Goal: Use online tool/utility: Utilize a website feature to perform a specific function

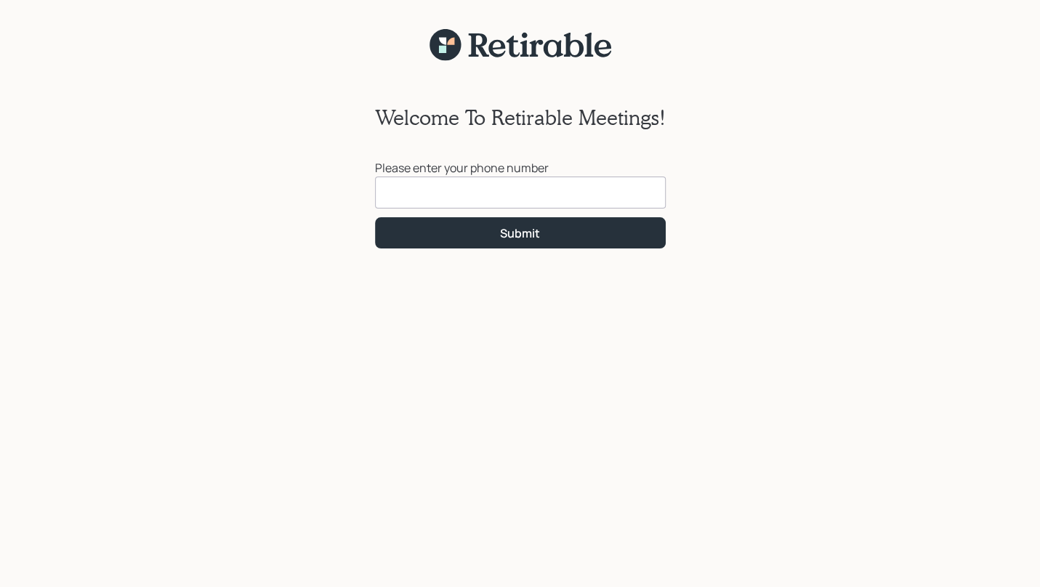
click at [437, 190] on input at bounding box center [520, 193] width 291 height 32
type input "[PHONE_NUMBER]"
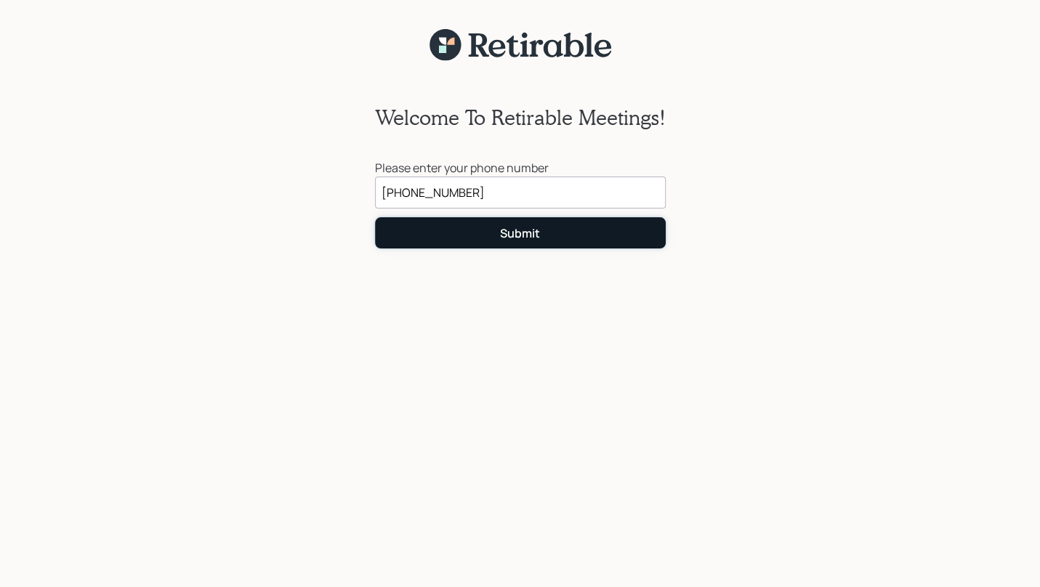
click at [494, 230] on button "Submit" at bounding box center [520, 232] width 291 height 31
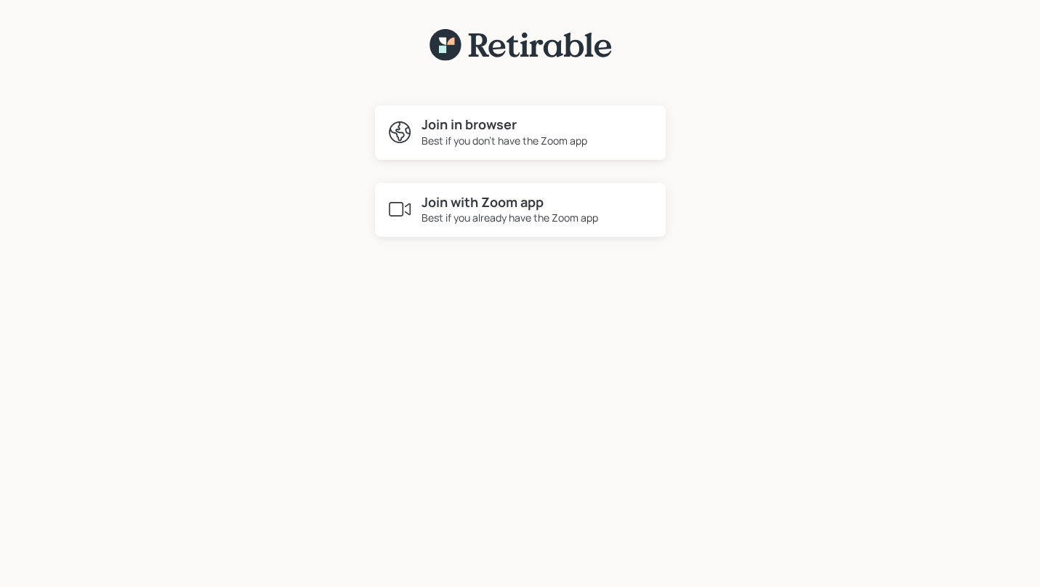
click at [459, 129] on h4 "Join in browser" at bounding box center [505, 125] width 166 height 16
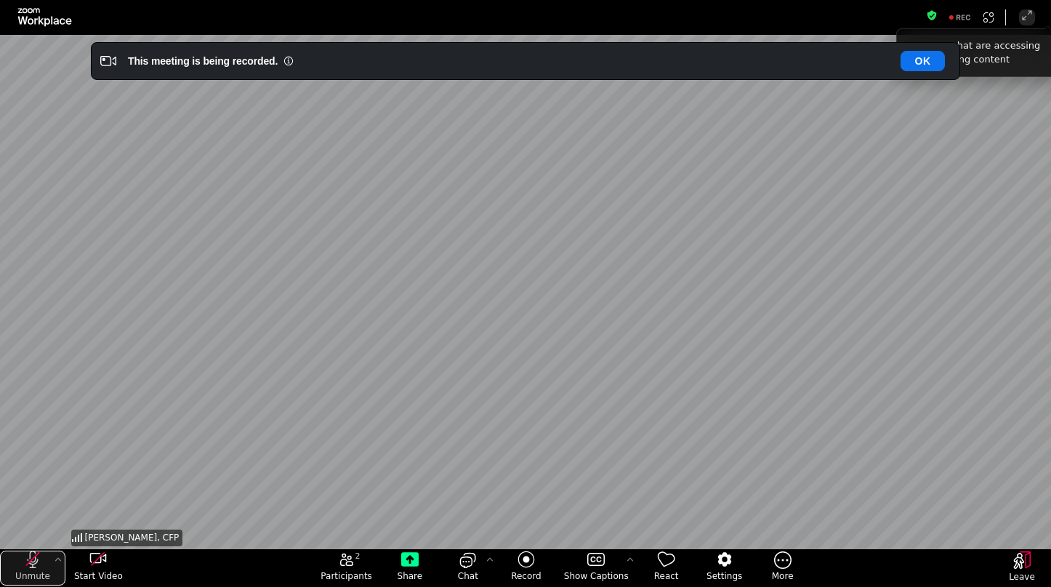
click at [31, 558] on icon "unmute my microphone" at bounding box center [32, 559] width 17 height 17
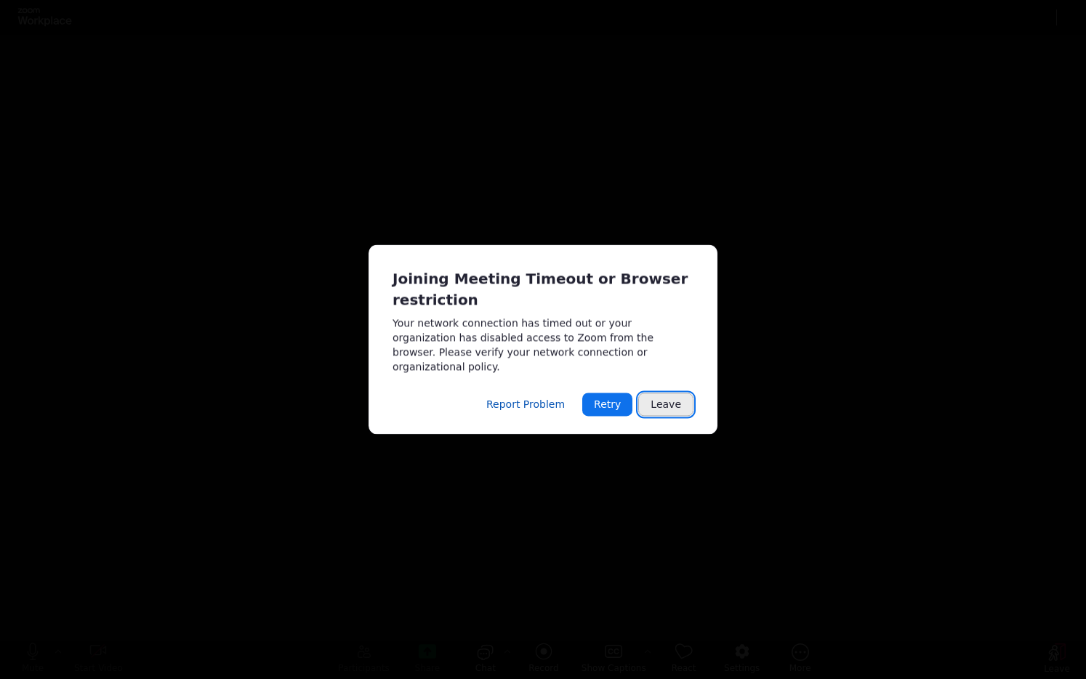
click at [676, 403] on button "Leave" at bounding box center [665, 404] width 55 height 23
